Goal: Find specific page/section: Find specific page/section

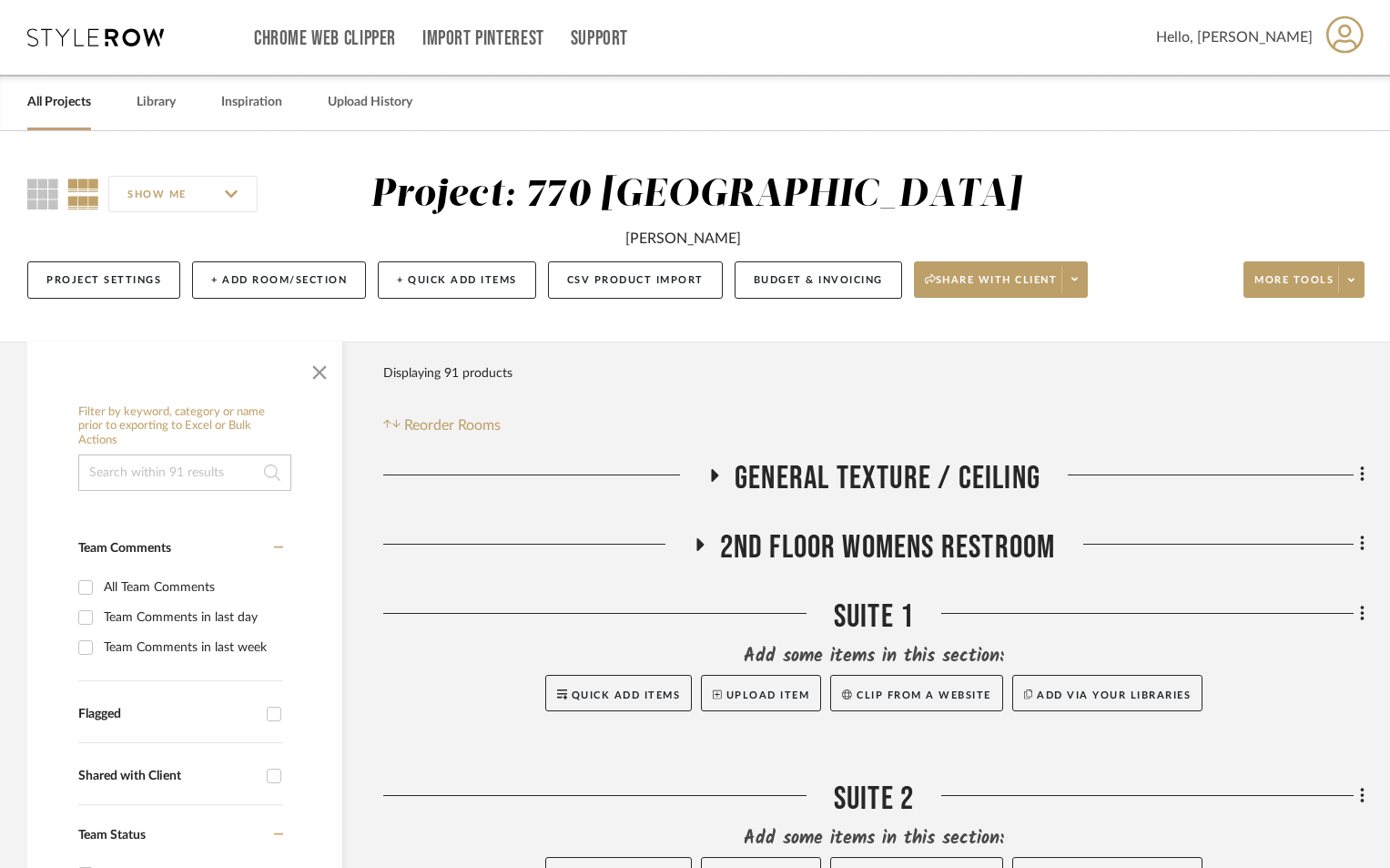
click at [843, 468] on span "GENERAL TEXTURE / CEILING" at bounding box center [887, 479] width 306 height 39
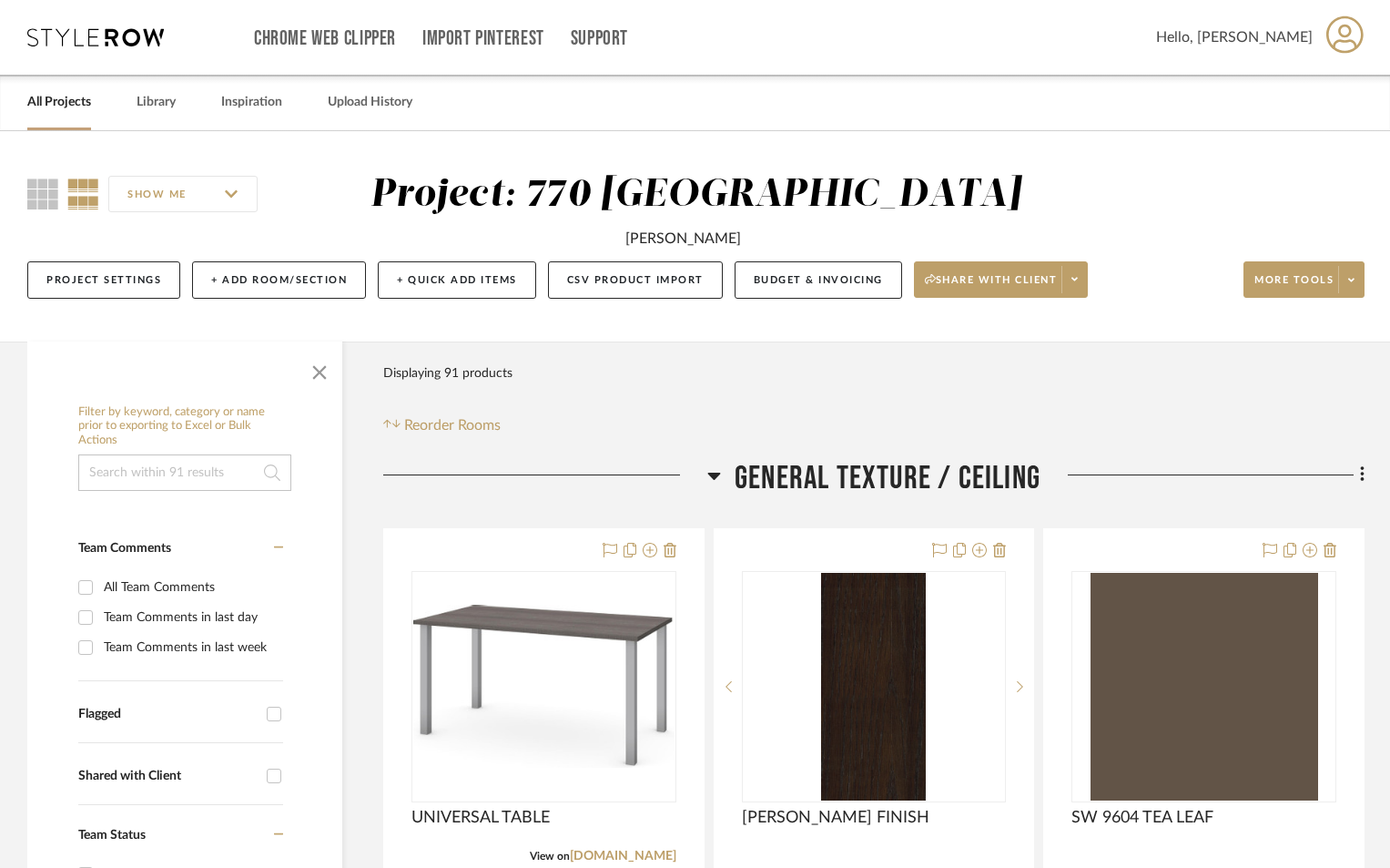
click at [715, 475] on icon at bounding box center [715, 476] width 13 height 7
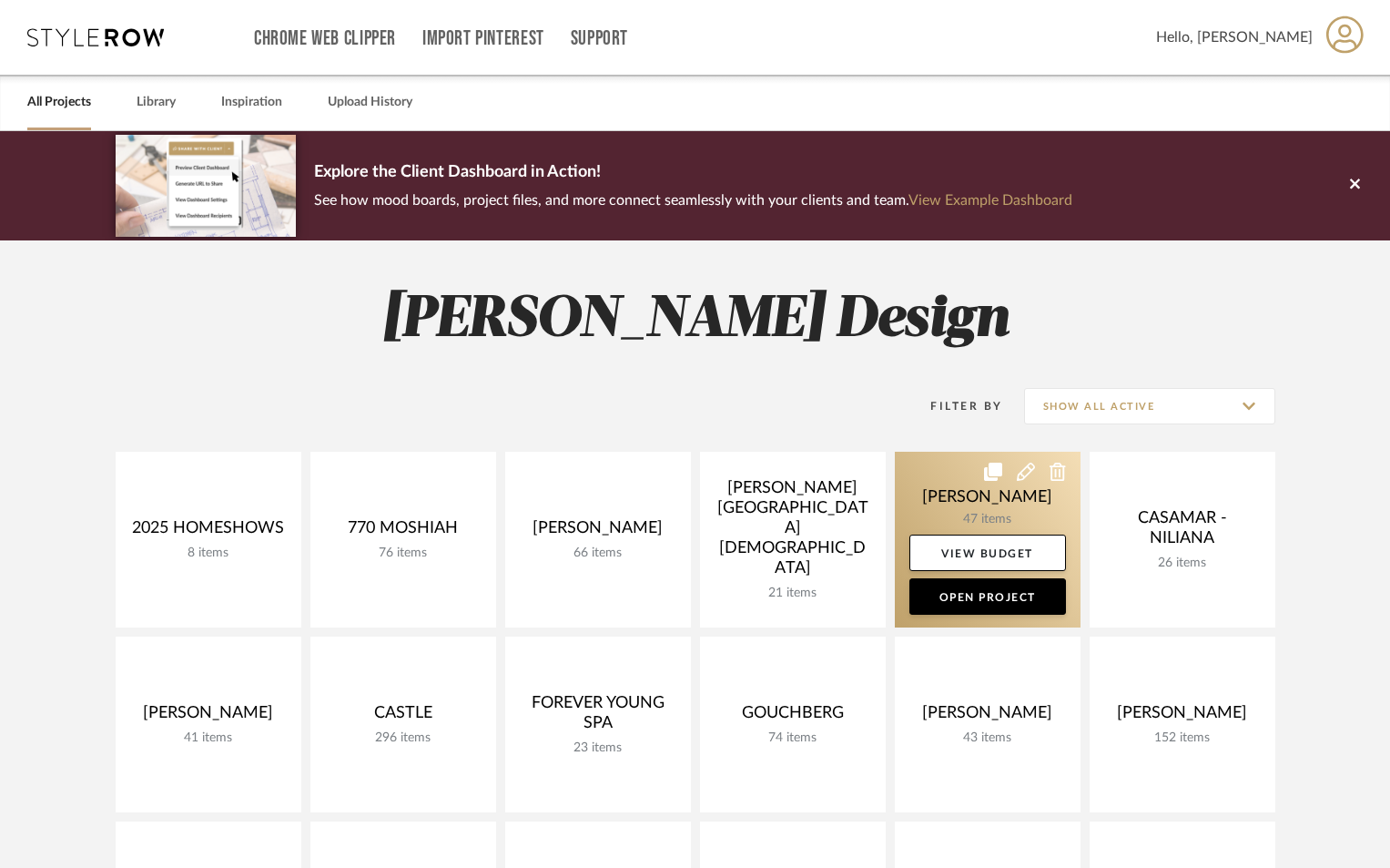
click at [981, 494] on link at bounding box center [987, 539] width 186 height 176
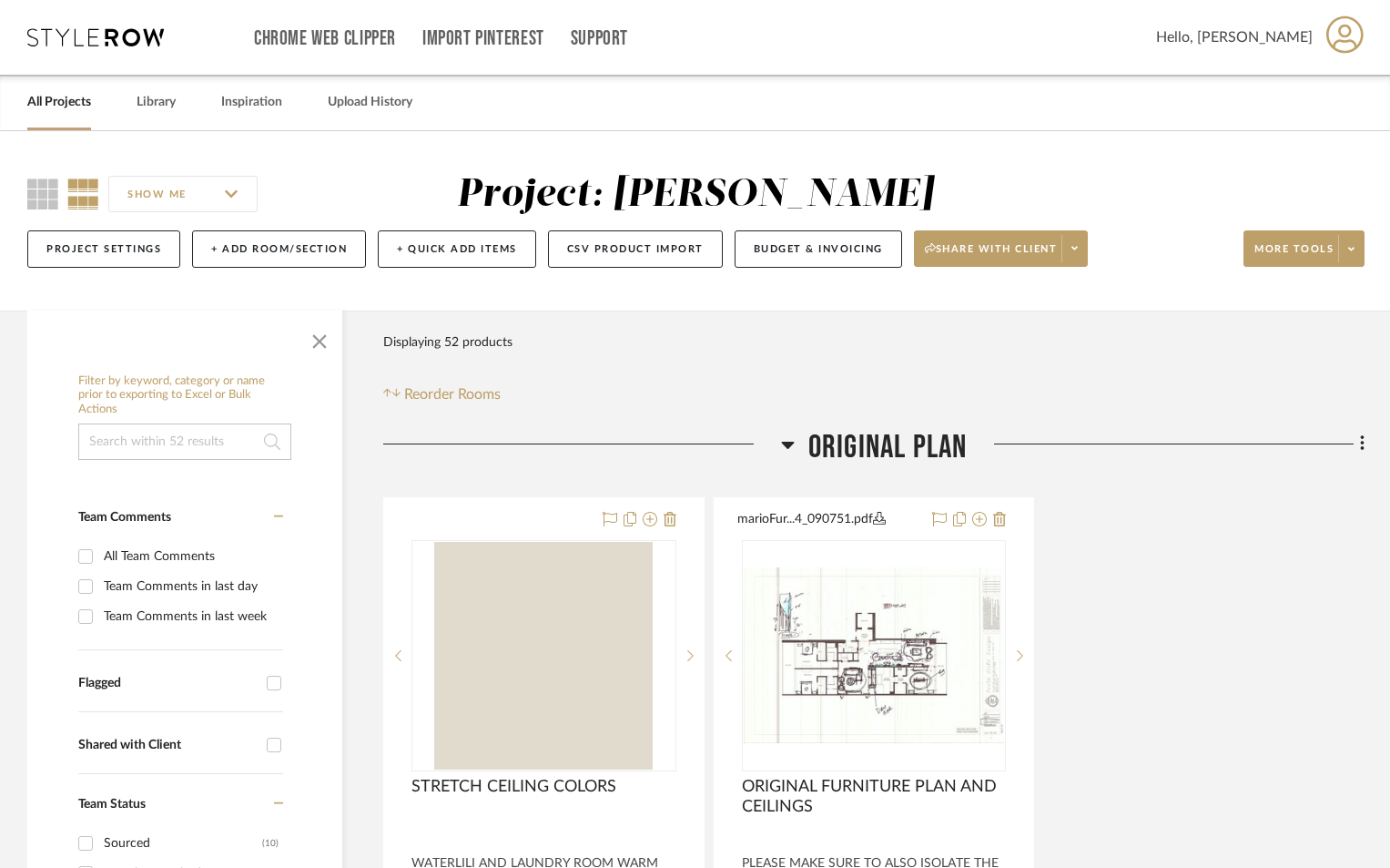
click at [789, 444] on icon at bounding box center [787, 444] width 13 height 7
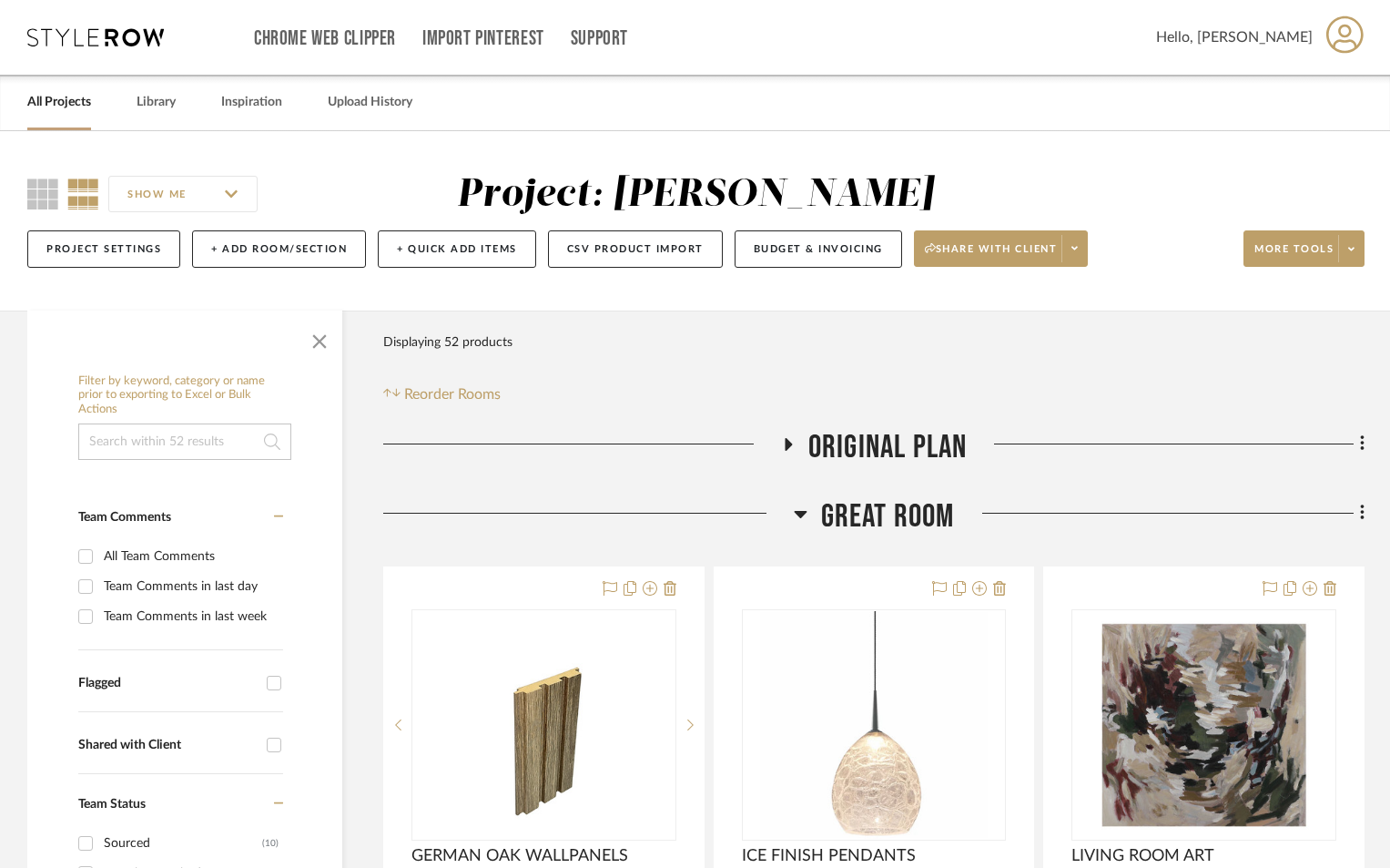
click at [805, 514] on icon at bounding box center [801, 513] width 14 height 22
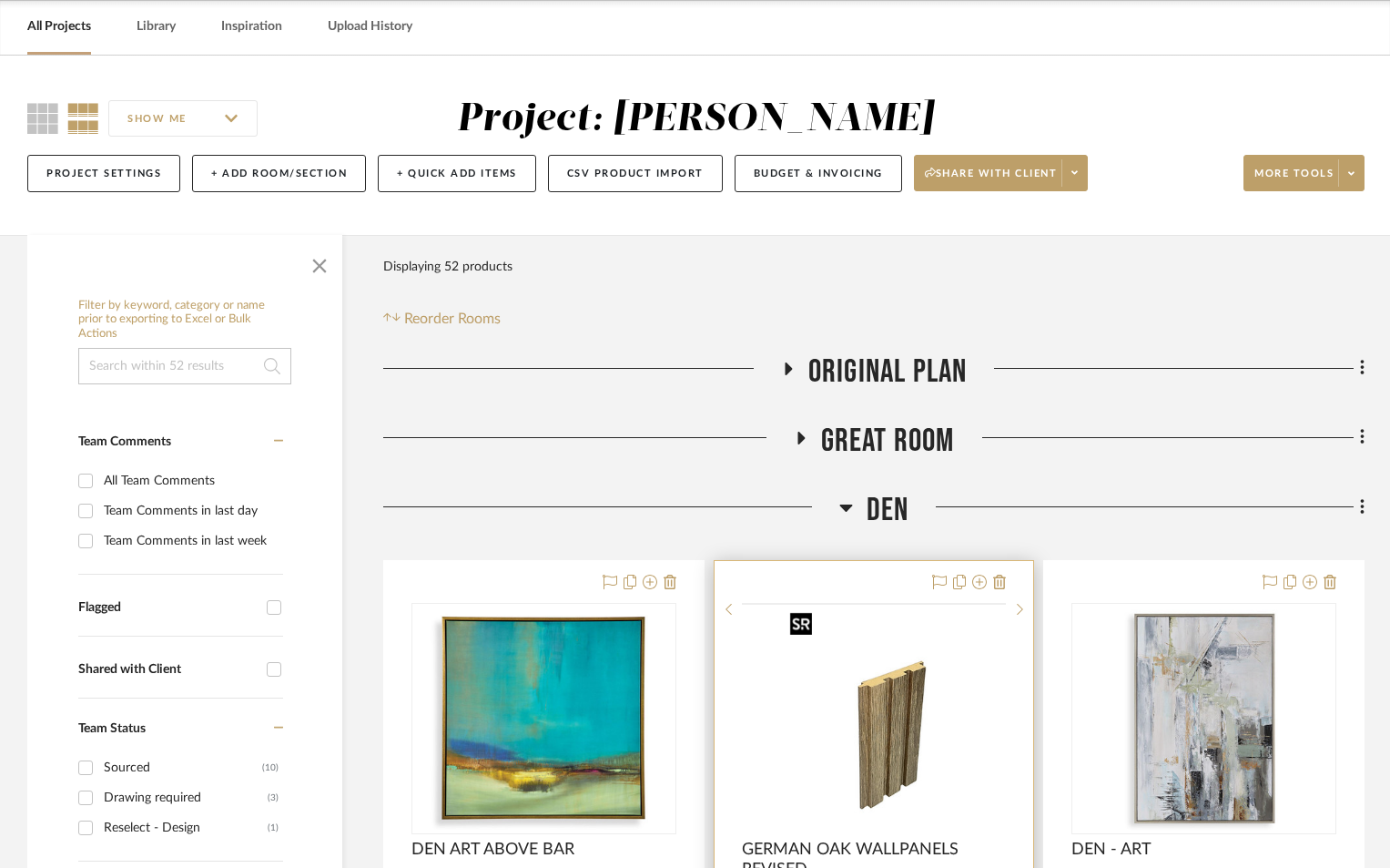
scroll to position [426, 0]
